Goal: Task Accomplishment & Management: Complete application form

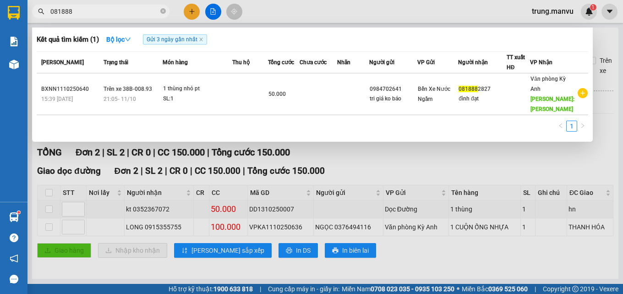
click at [188, 11] on div at bounding box center [311, 147] width 623 height 294
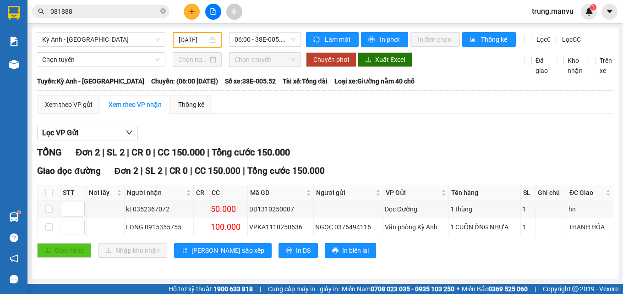
click at [193, 10] on icon "plus" at bounding box center [192, 11] width 6 height 6
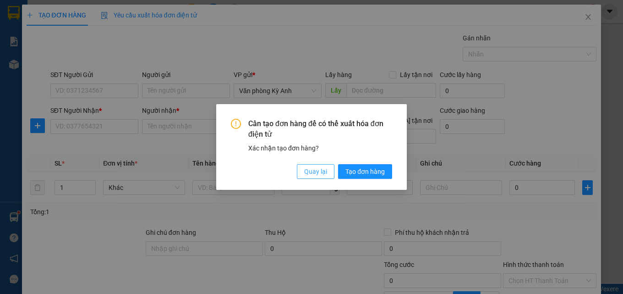
click at [317, 174] on span "Quay lại" at bounding box center [315, 171] width 23 height 10
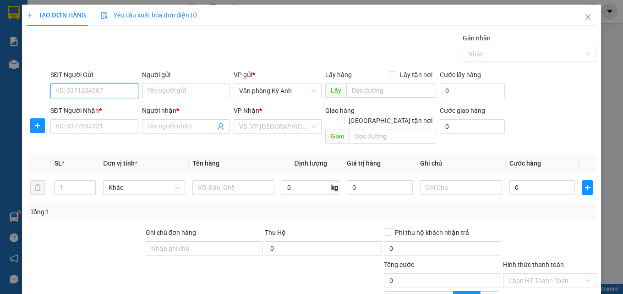
click at [94, 89] on input "SĐT Người Gửi" at bounding box center [94, 90] width 88 height 15
type input "0904773963"
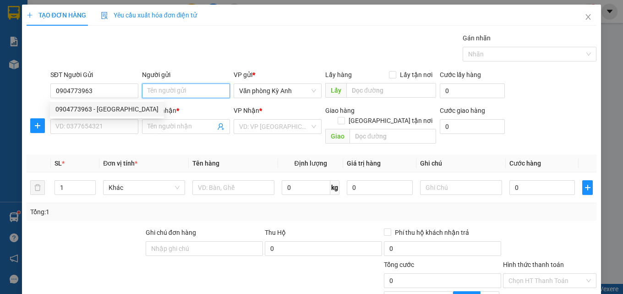
click at [180, 93] on input "Người gửi" at bounding box center [186, 90] width 88 height 15
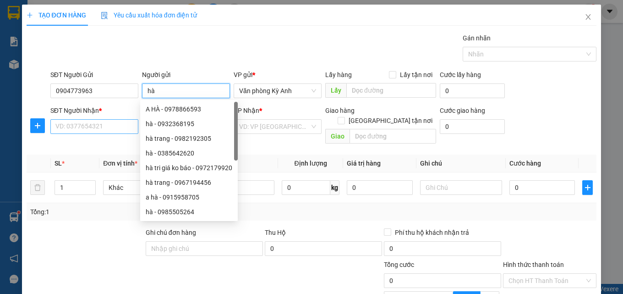
type input "hà"
click at [65, 126] on input "SĐT Người Nhận *" at bounding box center [94, 126] width 88 height 15
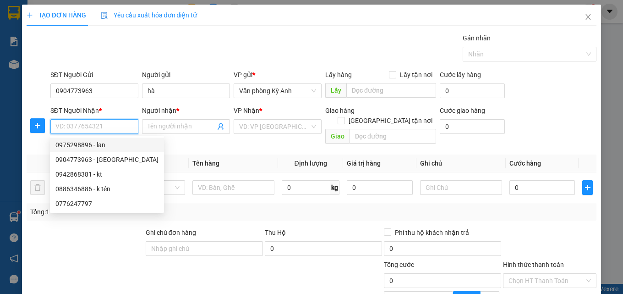
click at [76, 145] on div "0975298896 - lan" at bounding box center [106, 145] width 103 height 10
type input "0975298896"
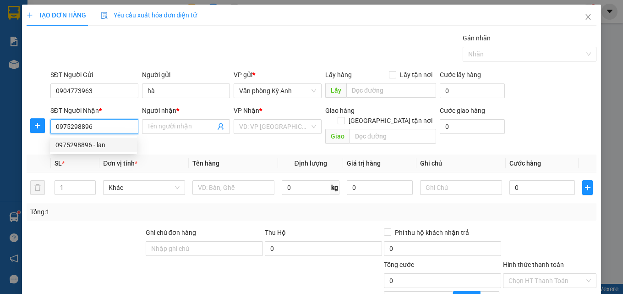
type input "lan"
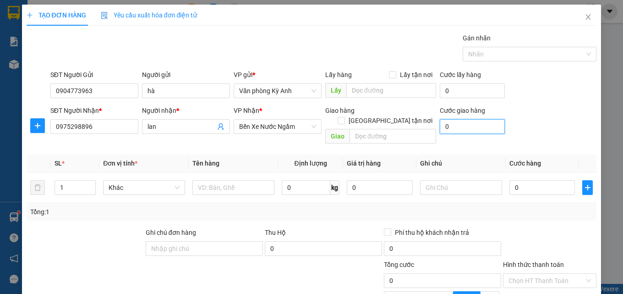
click at [459, 131] on input "0" at bounding box center [472, 126] width 65 height 15
type input "5"
type input "50"
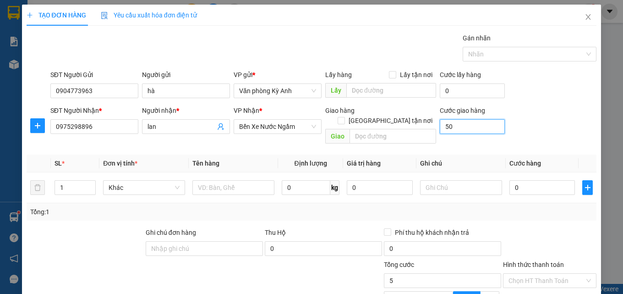
type input "50"
type input "500"
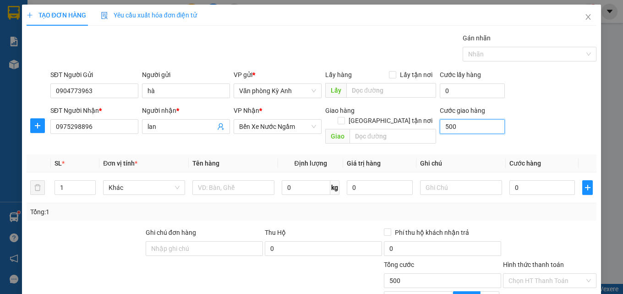
type input "5.000"
type input "50.000"
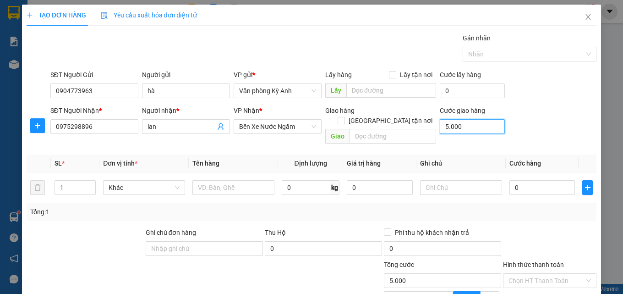
type input "50.000"
click at [535, 180] on input "0" at bounding box center [542, 187] width 66 height 15
click at [473, 130] on input "50.000" at bounding box center [472, 126] width 65 height 15
type input "0"
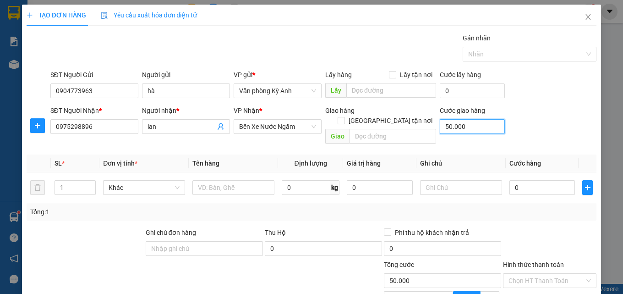
type input "0"
click at [517, 180] on input "0" at bounding box center [542, 187] width 66 height 15
type input "5"
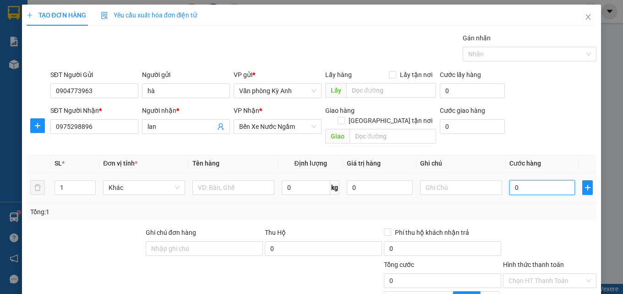
type input "5"
type input "50"
type input "500"
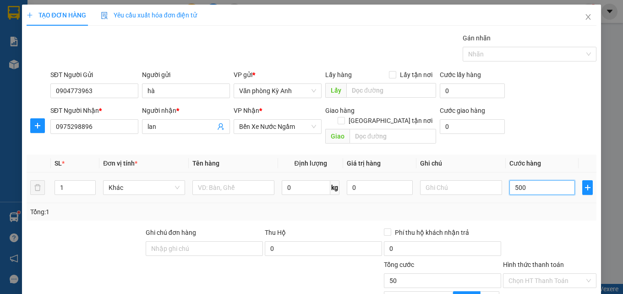
type input "500"
type input "5.000"
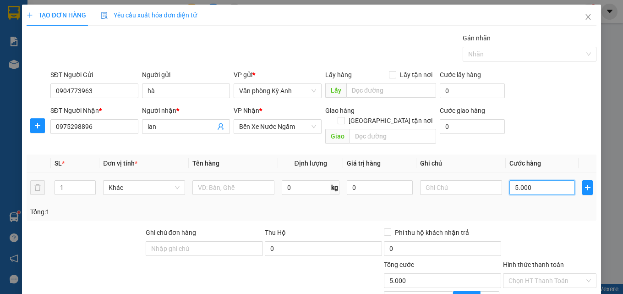
type input "50.000"
click at [428, 181] on input "text" at bounding box center [461, 187] width 82 height 15
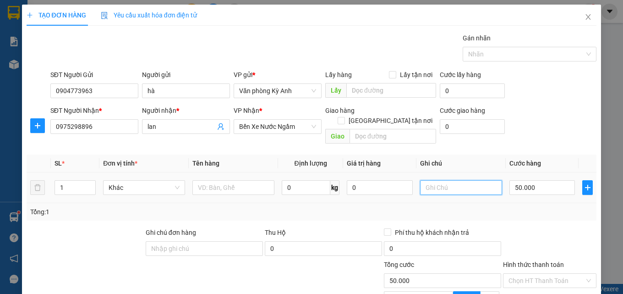
click at [433, 180] on input "text" at bounding box center [461, 187] width 82 height 15
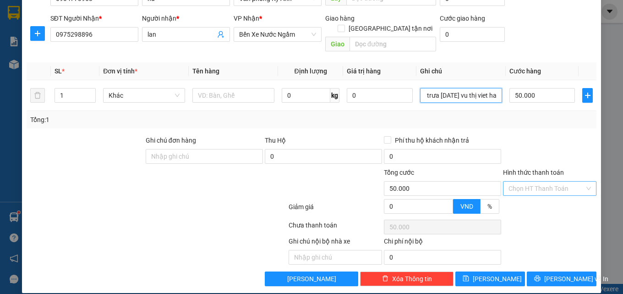
type input "ck 50k trưa [DATE] vu thị viet ha"
click at [549, 181] on input "Hình thức thanh toán" at bounding box center [546, 188] width 76 height 14
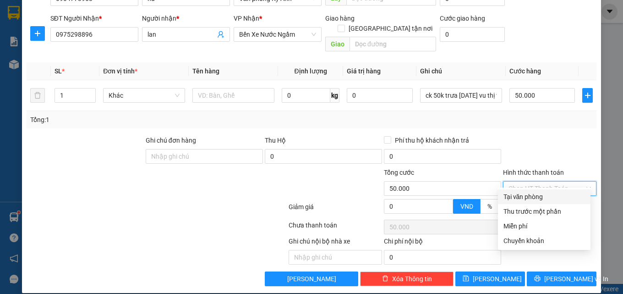
click at [544, 181] on input "Hình thức thanh toán" at bounding box center [546, 188] width 76 height 14
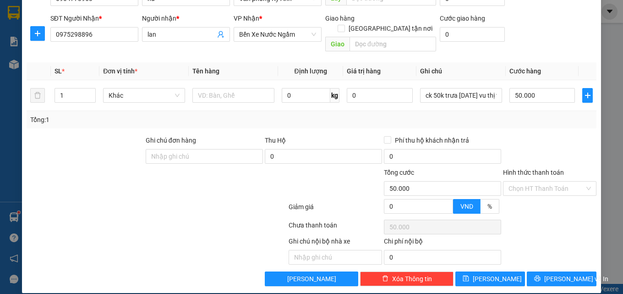
click at [550, 143] on div at bounding box center [549, 151] width 95 height 32
click at [530, 181] on input "Hình thức thanh toán" at bounding box center [546, 188] width 76 height 14
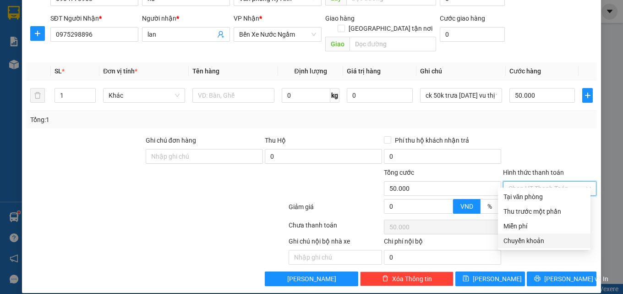
click at [543, 240] on div "Chuyển khoản" at bounding box center [544, 240] width 82 height 10
type input "0"
click at [570, 135] on div at bounding box center [549, 151] width 95 height 32
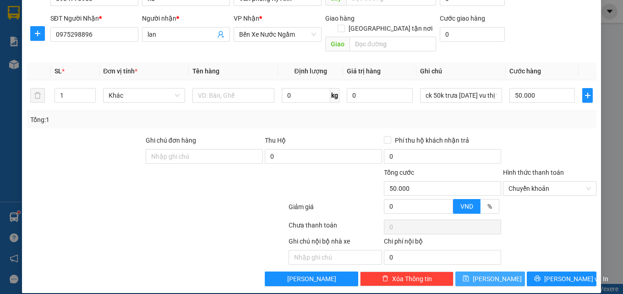
click at [487, 273] on span "[PERSON_NAME]" at bounding box center [497, 278] width 49 height 10
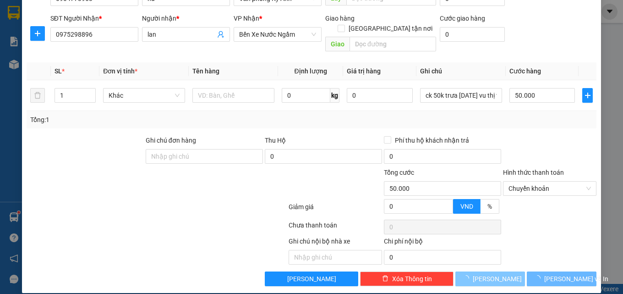
type input "0"
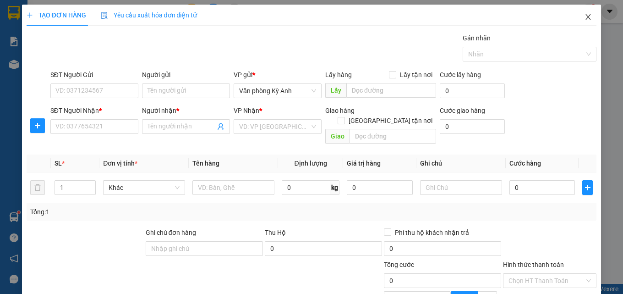
click at [585, 17] on icon "close" at bounding box center [588, 16] width 7 height 7
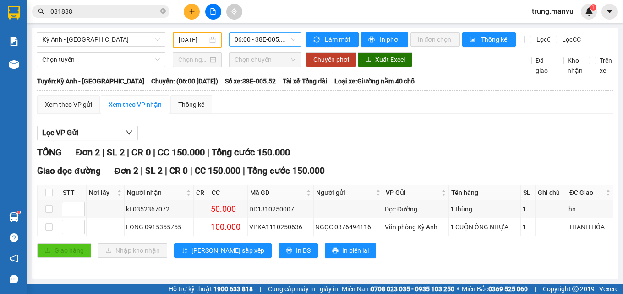
click at [254, 40] on span "06:00 - 38E-005.52" at bounding box center [265, 40] width 61 height 14
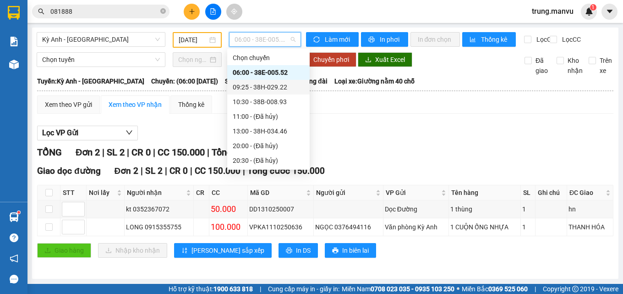
click at [277, 86] on div "09:25 - 38H-029.22" at bounding box center [268, 87] width 71 height 10
